Goal: Information Seeking & Learning: Check status

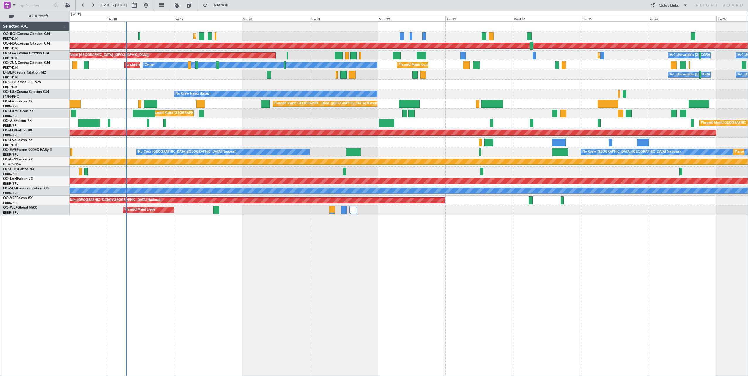
click at [278, 249] on div "Planned Maint Kortrijk-[GEOGRAPHIC_DATA] Planned Maint [GEOGRAPHIC_DATA] ([GEOG…" at bounding box center [409, 198] width 678 height 355
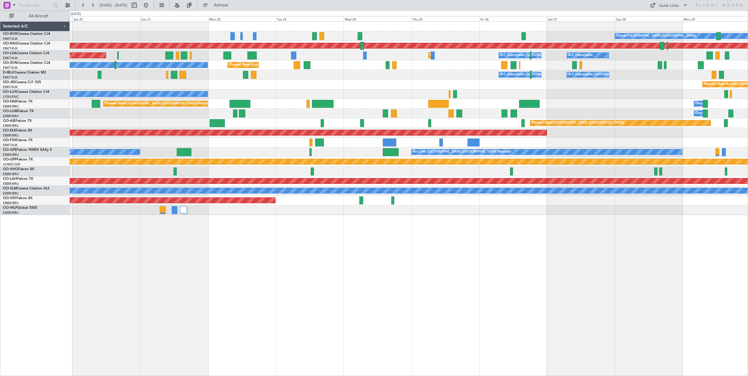
click at [302, 92] on div "Owner [GEOGRAPHIC_DATA]-[GEOGRAPHIC_DATA] Planned Maint [GEOGRAPHIC_DATA]-[GEOG…" at bounding box center [409, 118] width 678 height 193
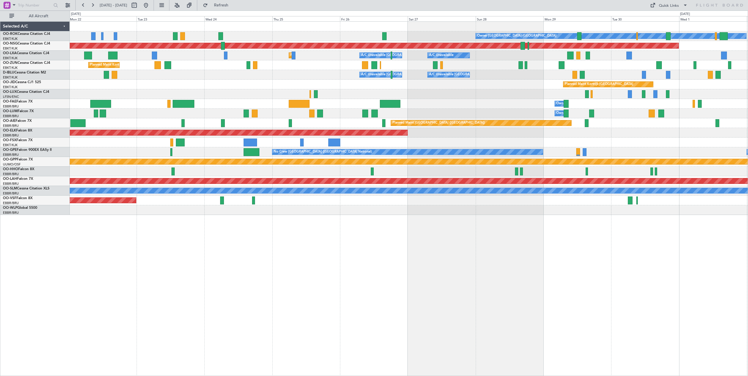
click at [269, 83] on div "Owner [GEOGRAPHIC_DATA]-[GEOGRAPHIC_DATA] Planned Maint [GEOGRAPHIC_DATA] ([GEO…" at bounding box center [409, 118] width 678 height 193
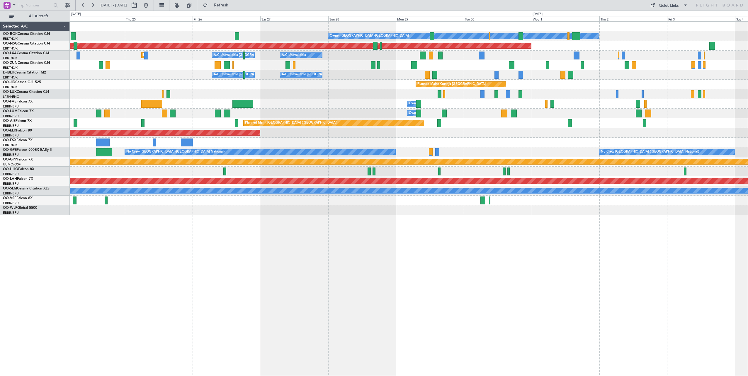
click at [261, 92] on div "Owner [GEOGRAPHIC_DATA]-[GEOGRAPHIC_DATA] Planned Maint [GEOGRAPHIC_DATA] ([GEO…" at bounding box center [409, 118] width 678 height 193
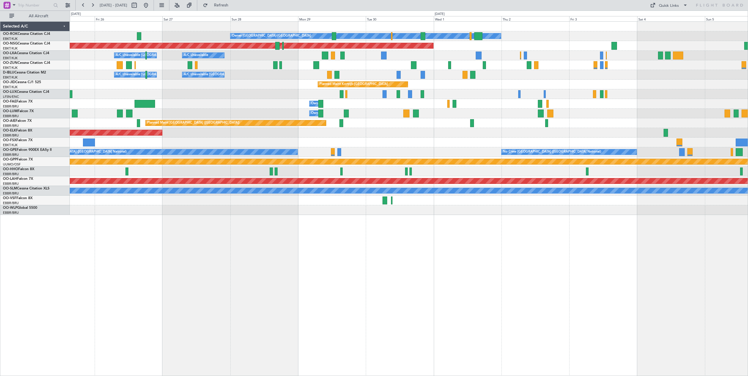
click at [286, 94] on div "Owner [GEOGRAPHIC_DATA]-[GEOGRAPHIC_DATA] Planned Maint [GEOGRAPHIC_DATA] ([GEO…" at bounding box center [409, 118] width 678 height 193
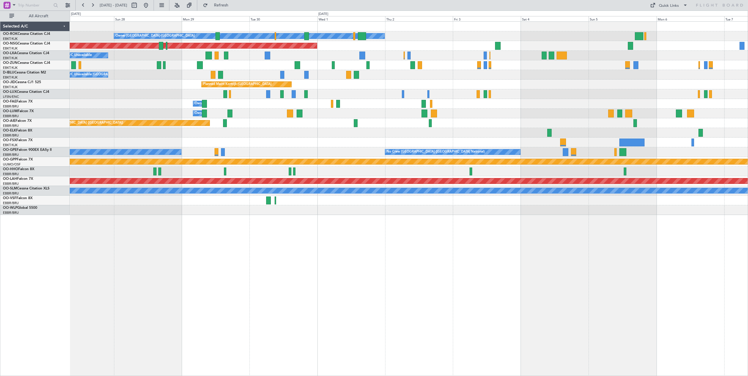
click at [239, 77] on div "A/C Unavailable [GEOGRAPHIC_DATA]-[GEOGRAPHIC_DATA] A/C Unavailable [GEOGRAPHIC…" at bounding box center [409, 75] width 678 height 10
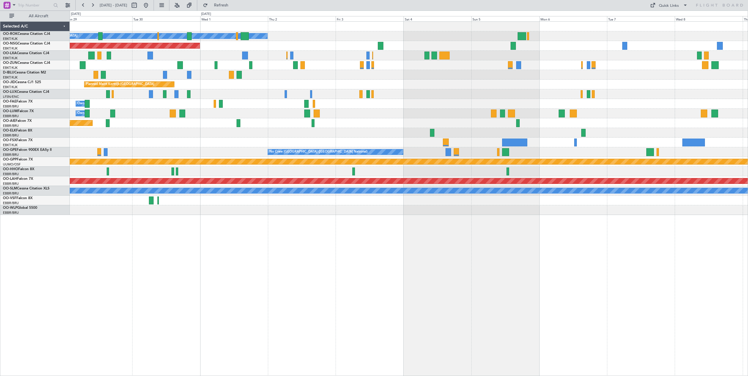
click at [327, 85] on div "Owner [GEOGRAPHIC_DATA]-[GEOGRAPHIC_DATA] Planned Maint [GEOGRAPHIC_DATA] ([GEO…" at bounding box center [409, 118] width 678 height 193
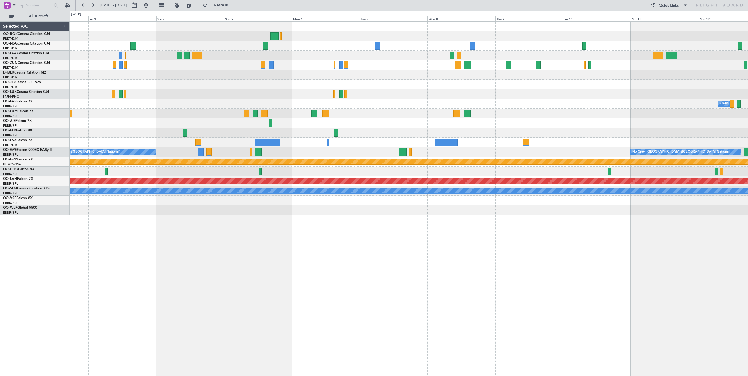
click at [207, 84] on div "Planned Maint Kortrijk-[GEOGRAPHIC_DATA]" at bounding box center [409, 85] width 678 height 10
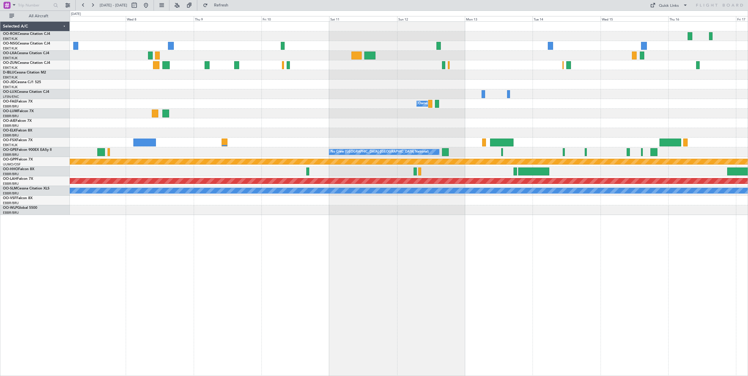
click at [333, 118] on div "Owner Melsbroek Air Base No Crew [GEOGRAPHIC_DATA] (Brussels National) Grounded…" at bounding box center [409, 118] width 678 height 193
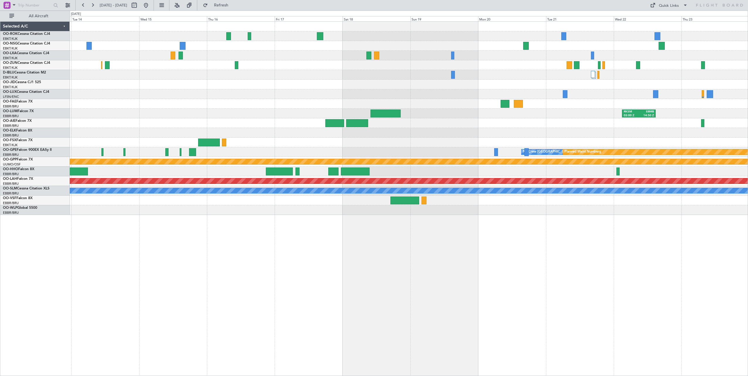
click at [405, 148] on div "Owner Melsbroek Air Base RKSM 03:00 Z EBMB 14:50 Z No Crew [GEOGRAPHIC_DATA] (B…" at bounding box center [409, 118] width 678 height 193
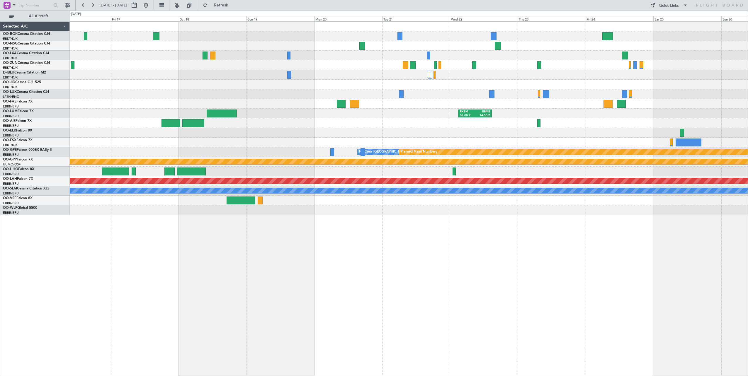
click at [452, 132] on div "RKSM 03:00 Z EBMB 14:50 Z Planned Maint [GEOGRAPHIC_DATA]-[GEOGRAPHIC_DATA] No …" at bounding box center [409, 118] width 678 height 193
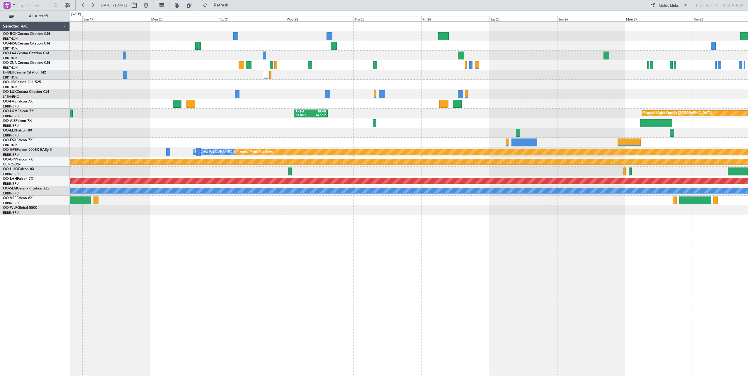
click at [352, 91] on div "Planned Maint [GEOGRAPHIC_DATA] ([GEOGRAPHIC_DATA]) RKSM 03:00 Z EBMB 14:50 Z P…" at bounding box center [409, 118] width 678 height 193
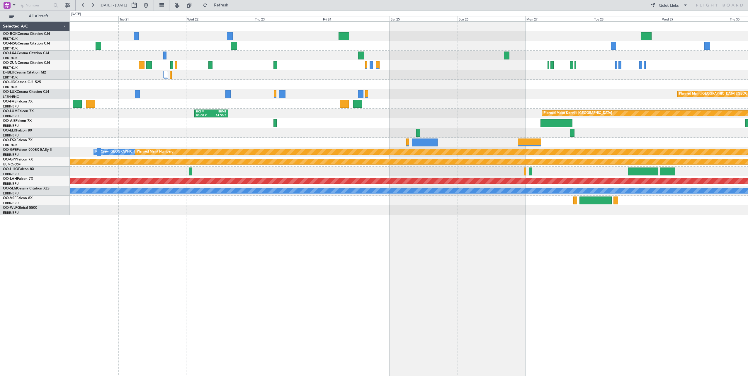
click at [356, 69] on div "Planned Maint [GEOGRAPHIC_DATA] ([GEOGRAPHIC_DATA]) RKSM 03:00 Z EBMB 14:50 Z P…" at bounding box center [409, 118] width 678 height 193
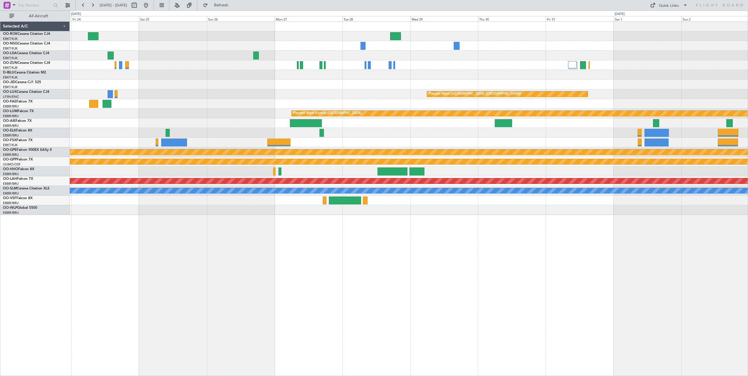
click at [188, 89] on div "Planned Maint [GEOGRAPHIC_DATA] ([GEOGRAPHIC_DATA]) Planned Maint [GEOGRAPHIC_D…" at bounding box center [409, 118] width 678 height 193
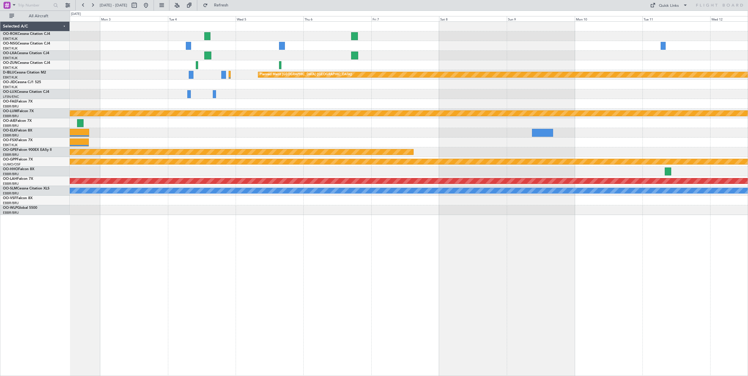
click at [276, 89] on div at bounding box center [409, 85] width 678 height 10
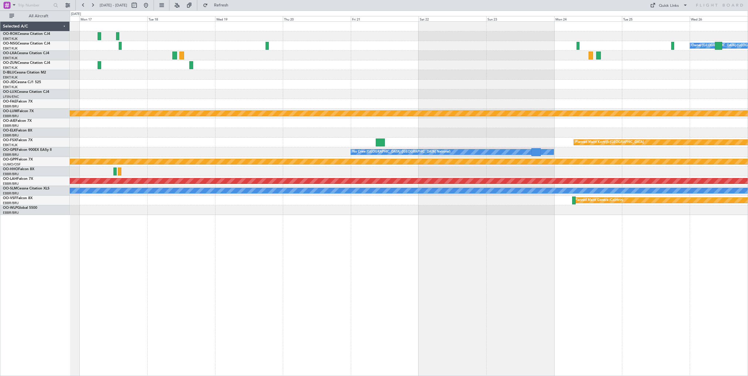
click at [213, 83] on div "Owner [GEOGRAPHIC_DATA]-[GEOGRAPHIC_DATA] Planned Maint [GEOGRAPHIC_DATA]-[GEOG…" at bounding box center [409, 118] width 678 height 193
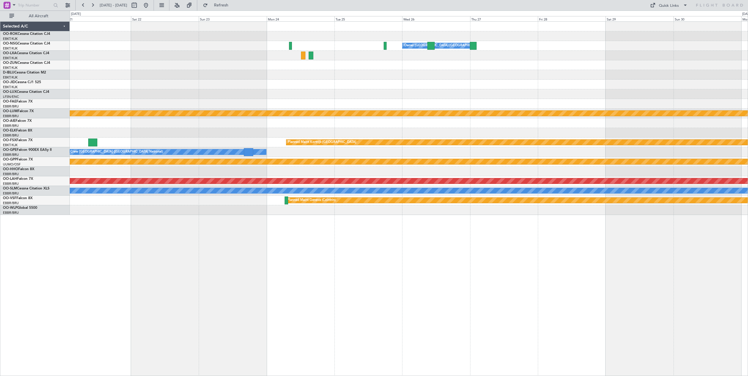
click at [202, 80] on div "Owner [GEOGRAPHIC_DATA]-[GEOGRAPHIC_DATA] Planned Maint [GEOGRAPHIC_DATA]-[GEOG…" at bounding box center [409, 118] width 678 height 193
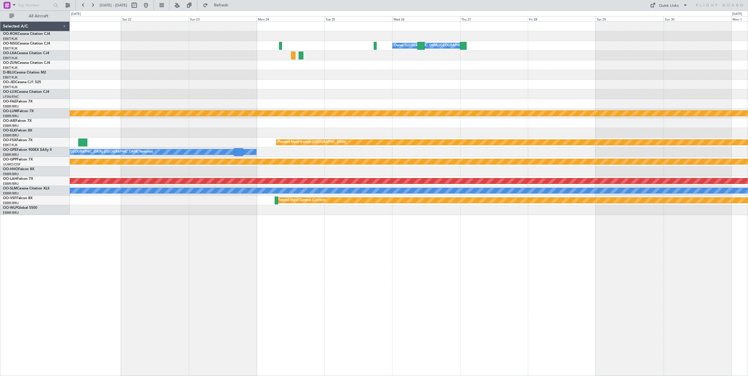
click at [324, 72] on div at bounding box center [409, 75] width 678 height 10
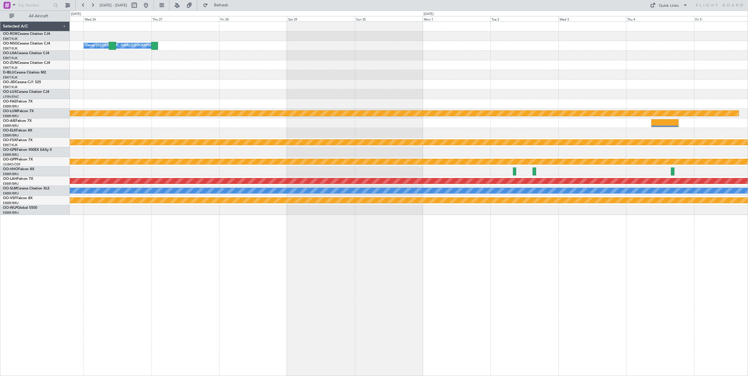
click at [265, 96] on div "Owner [GEOGRAPHIC_DATA]-[GEOGRAPHIC_DATA] Planned Maint [GEOGRAPHIC_DATA]-[GEOG…" at bounding box center [409, 118] width 678 height 193
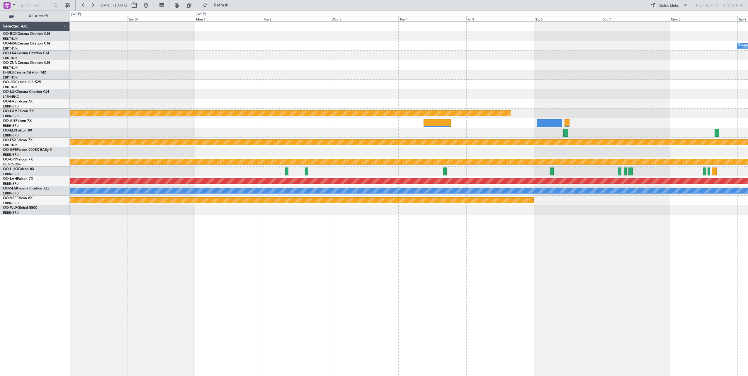
click at [255, 92] on div "Owner [GEOGRAPHIC_DATA]-[GEOGRAPHIC_DATA] Owner [GEOGRAPHIC_DATA]-[GEOGRAPHIC_D…" at bounding box center [409, 118] width 678 height 193
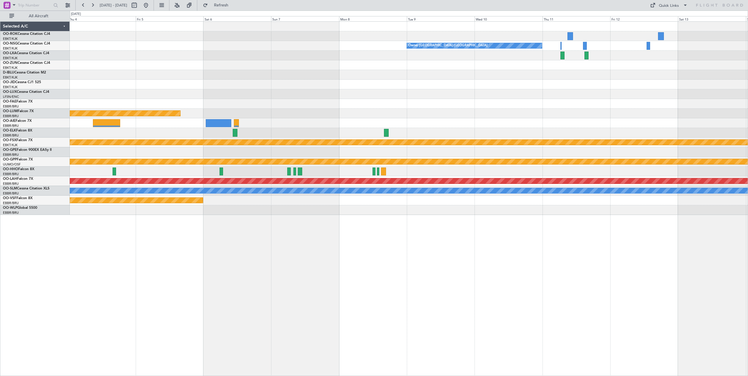
click at [186, 89] on div "Owner [GEOGRAPHIC_DATA]-[GEOGRAPHIC_DATA] Planned Maint [GEOGRAPHIC_DATA]-[GEOG…" at bounding box center [409, 118] width 678 height 193
click at [408, 74] on div "Owner [GEOGRAPHIC_DATA]-[GEOGRAPHIC_DATA] Planned Maint [GEOGRAPHIC_DATA]-[GEOG…" at bounding box center [409, 118] width 678 height 193
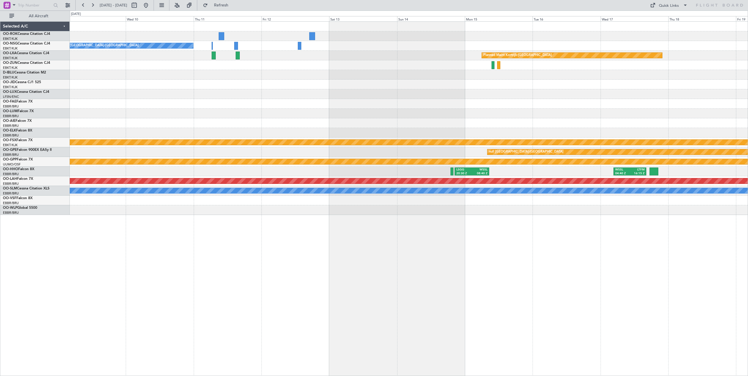
click at [244, 90] on div "Owner [GEOGRAPHIC_DATA]-[GEOGRAPHIC_DATA] Planned Maint [GEOGRAPHIC_DATA]-[GEOG…" at bounding box center [409, 118] width 678 height 193
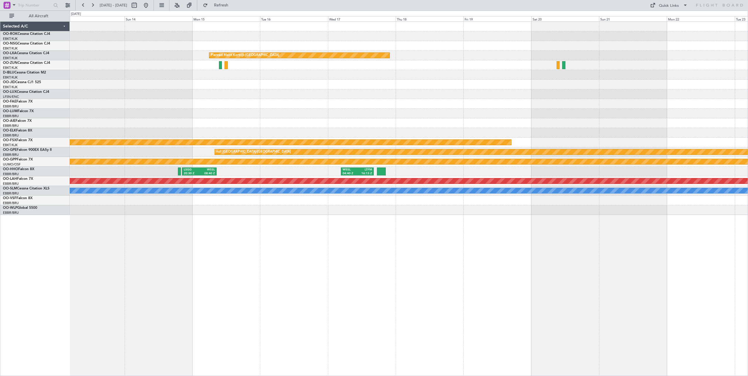
click at [198, 103] on div "Owner [GEOGRAPHIC_DATA]-[GEOGRAPHIC_DATA] Planned Maint [GEOGRAPHIC_DATA]-[GEOG…" at bounding box center [409, 118] width 678 height 193
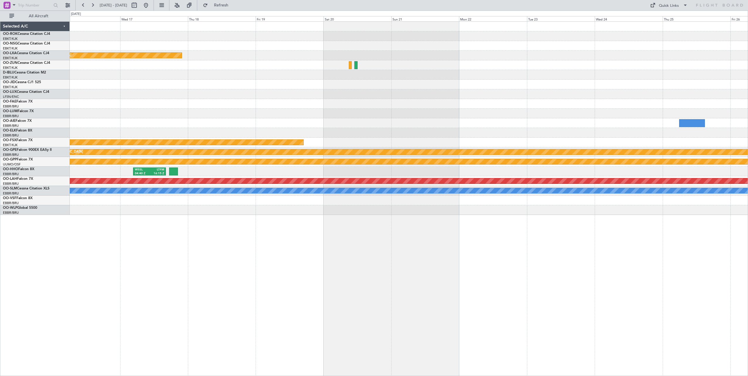
click at [253, 101] on div "Planned Maint Kortrijk-[GEOGRAPHIC_DATA] Planned Maint [GEOGRAPHIC_DATA]-[GEOGR…" at bounding box center [409, 118] width 678 height 193
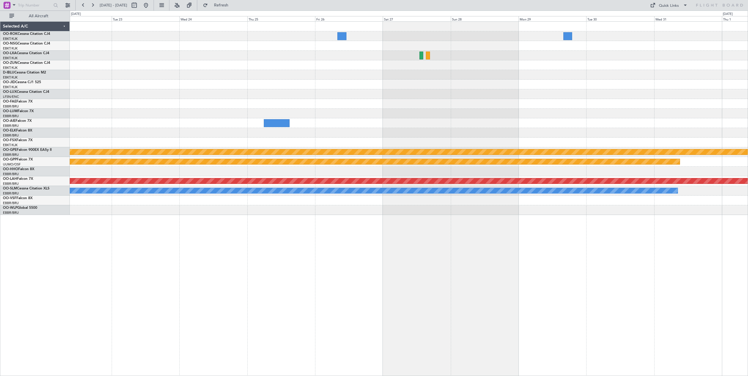
click at [325, 129] on div at bounding box center [409, 133] width 678 height 10
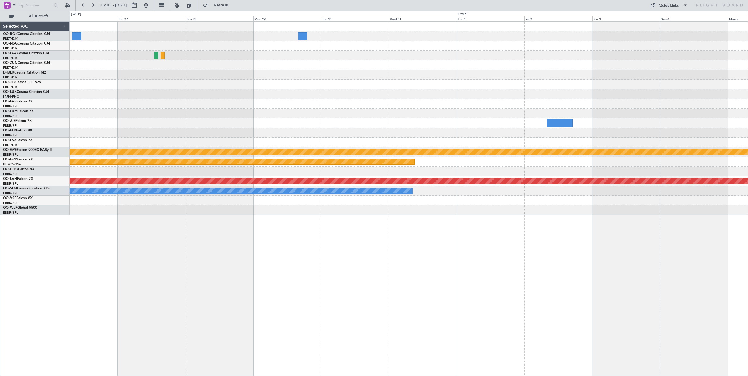
click at [223, 110] on div "null [GEOGRAPHIC_DATA]-[GEOGRAPHIC_DATA] Grounded [GEOGRAPHIC_DATA] Planned [GE…" at bounding box center [409, 118] width 678 height 193
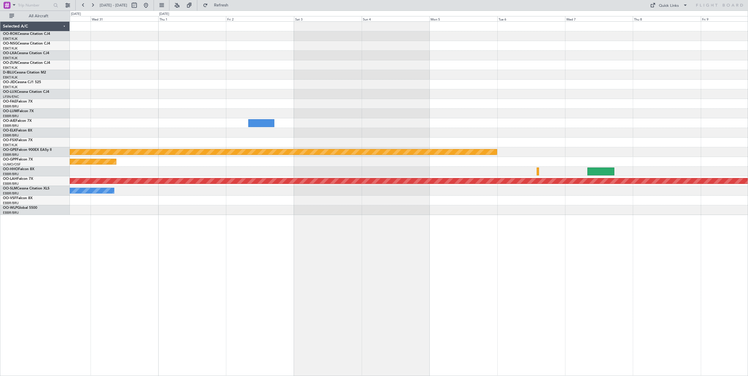
click at [220, 104] on div at bounding box center [409, 104] width 678 height 10
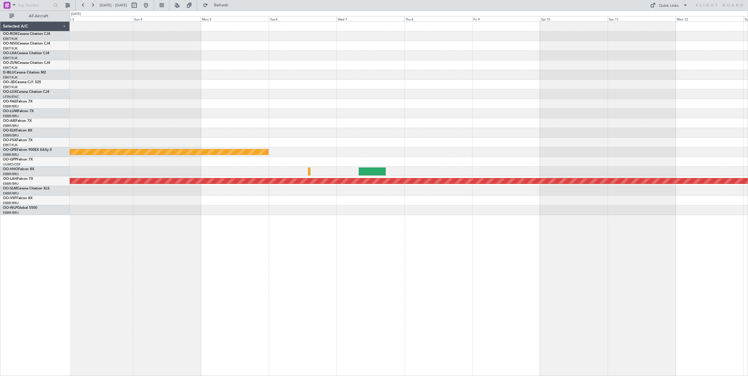
click at [284, 106] on div at bounding box center [409, 104] width 678 height 10
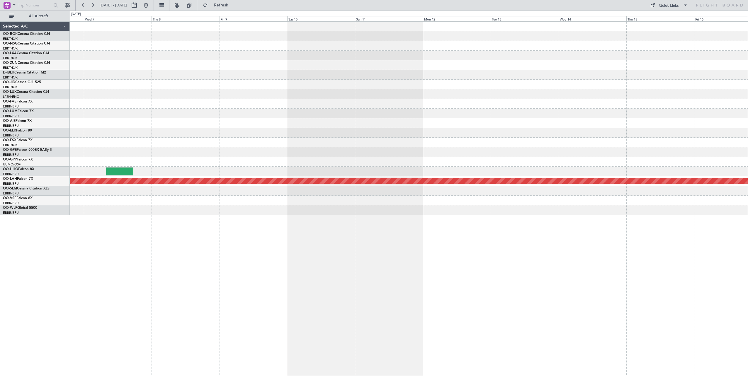
click at [146, 100] on div "null [GEOGRAPHIC_DATA]-[GEOGRAPHIC_DATA] Planned [GEOGRAPHIC_DATA][PERSON_NAME]…" at bounding box center [409, 118] width 678 height 193
